Goal: Transaction & Acquisition: Subscribe to service/newsletter

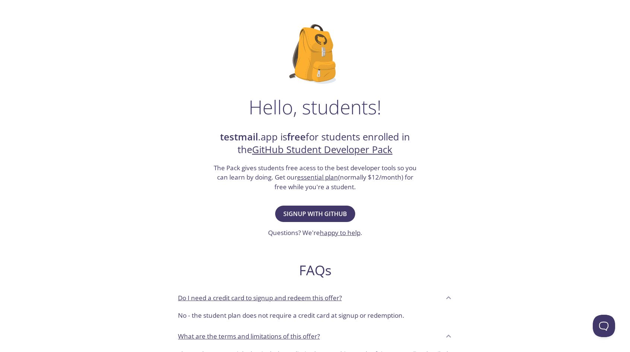
scroll to position [31, 0]
click at [323, 207] on button "Signup with GitHub" at bounding box center [315, 214] width 80 height 16
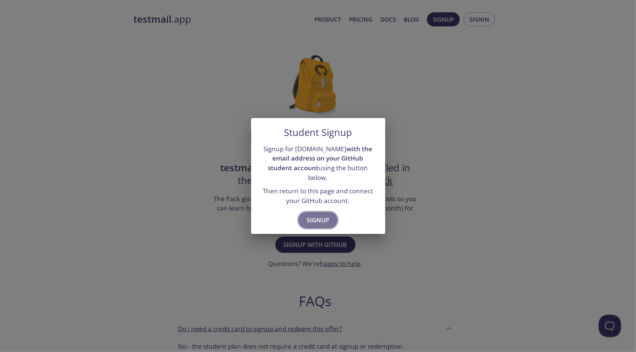
click at [321, 215] on span "Signup" at bounding box center [318, 220] width 23 height 10
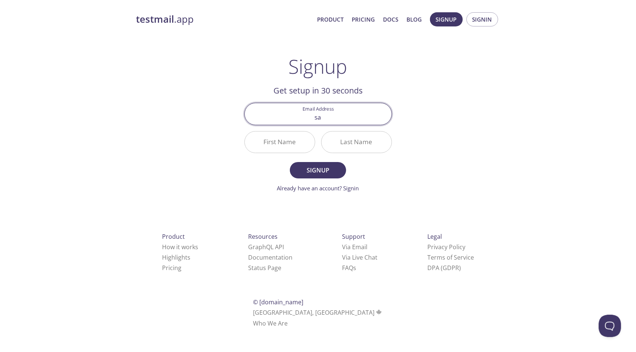
type input "[EMAIL_ADDRESS][DOMAIN_NAME]"
click at [285, 143] on input "First Name" at bounding box center [280, 142] width 70 height 21
type input "Sanurya"
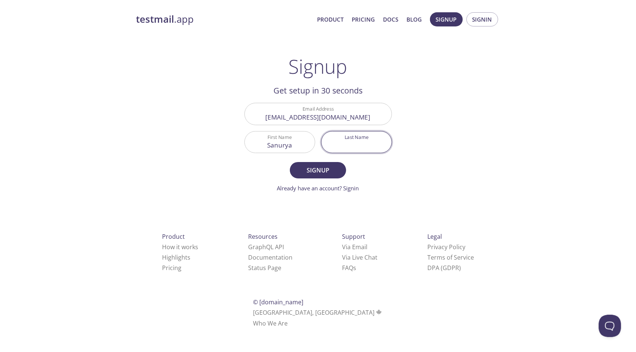
click at [360, 140] on input "Last Name" at bounding box center [356, 142] width 70 height 21
type input "Mohapatra"
click at [318, 166] on span "Signup" at bounding box center [317, 170] width 39 height 10
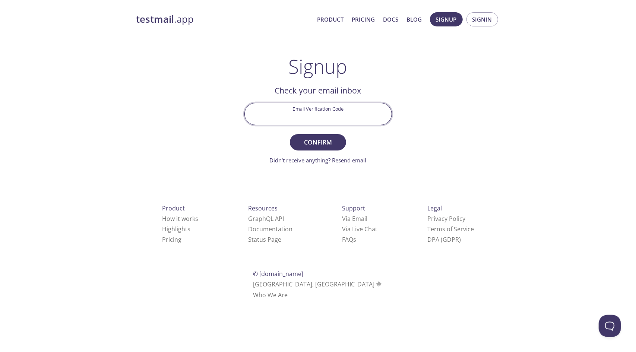
click at [339, 114] on input "Email Verification Code" at bounding box center [318, 113] width 147 height 21
type input "MVRX5PB"
click at [320, 138] on span "Confirm" at bounding box center [317, 142] width 39 height 10
